Goal: Check status: Check status

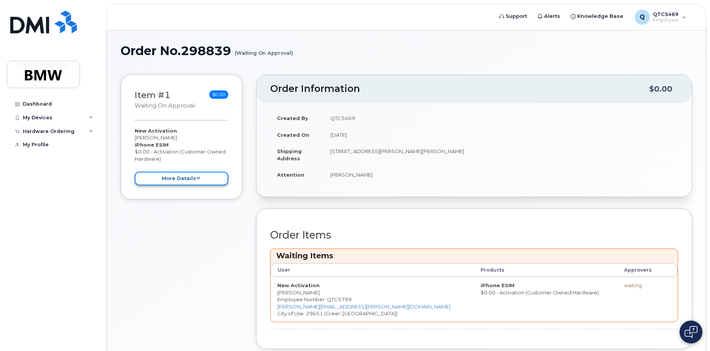
click at [187, 175] on button "more details" at bounding box center [182, 179] width 94 height 14
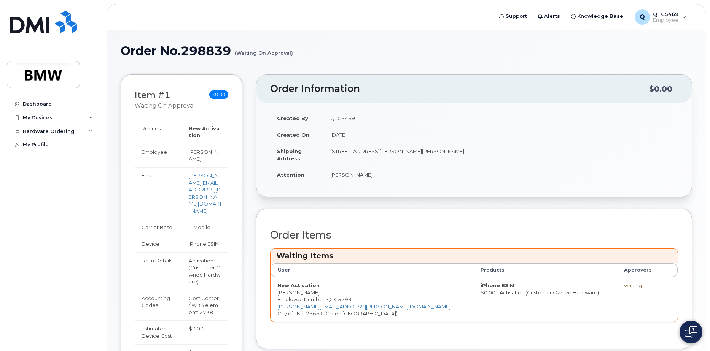
click at [310, 257] on h3 "Waiting Items" at bounding box center [473, 256] width 395 height 10
click at [54, 135] on div "Hardware Ordering" at bounding box center [53, 132] width 92 height 14
click at [47, 146] on div "My Orders" at bounding box center [39, 145] width 27 height 7
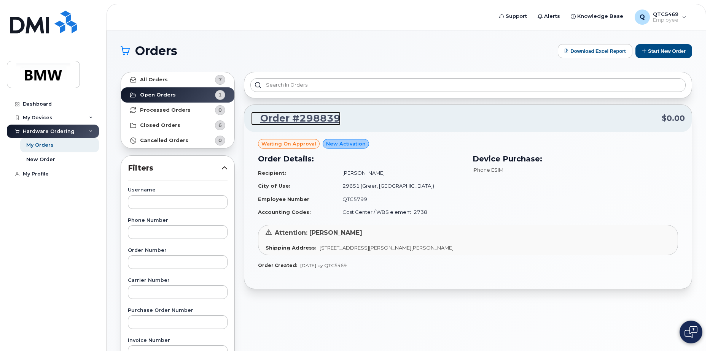
click at [322, 125] on link "Order #298839" at bounding box center [295, 119] width 89 height 14
